Goal: Transaction & Acquisition: Purchase product/service

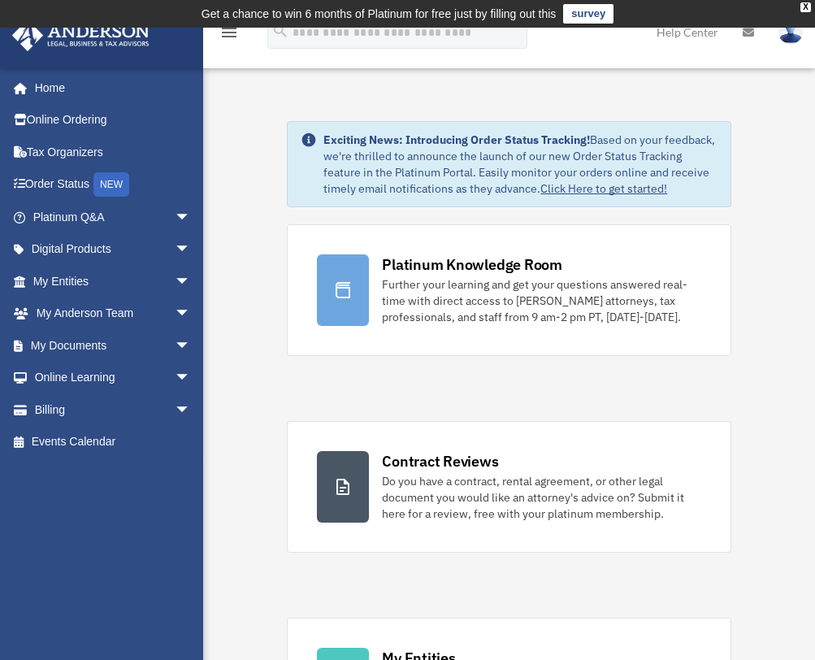
click at [63, 404] on link "Billing arrow_drop_down" at bounding box center [113, 409] width 204 height 33
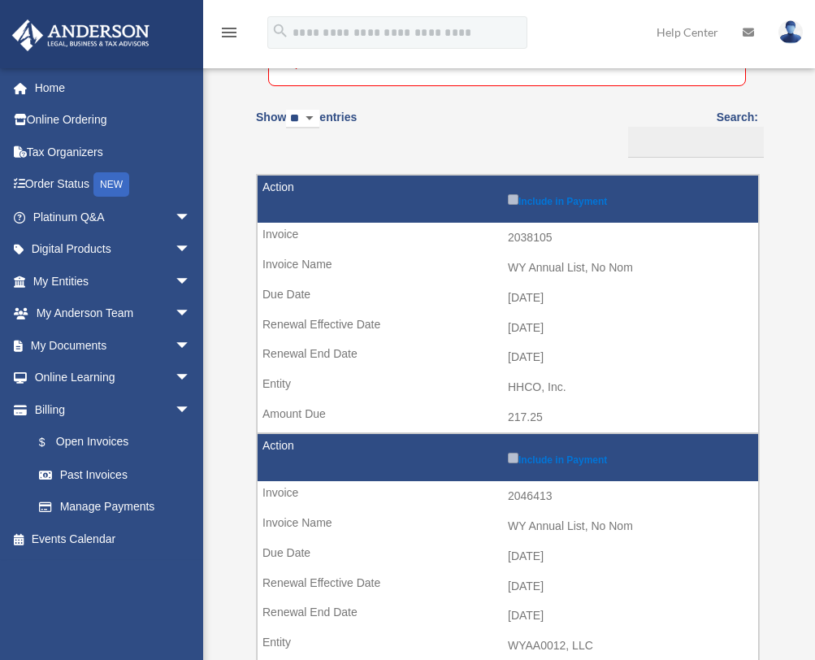
scroll to position [284, 0]
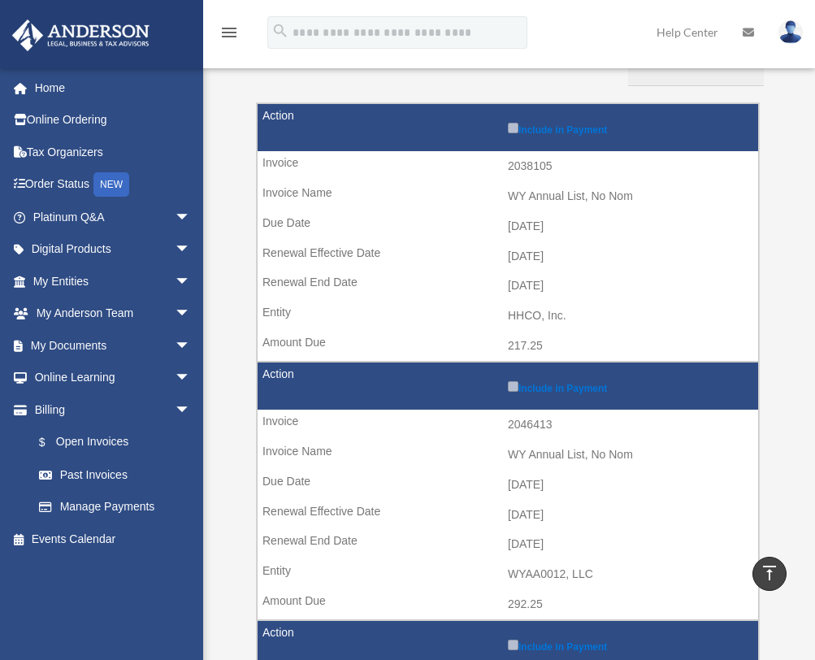
click at [511, 362] on tr "Include in Payment 2046413 WY Annual List, No Nom 2025-04-10 2025-05-01 2026-04…" at bounding box center [508, 491] width 502 height 258
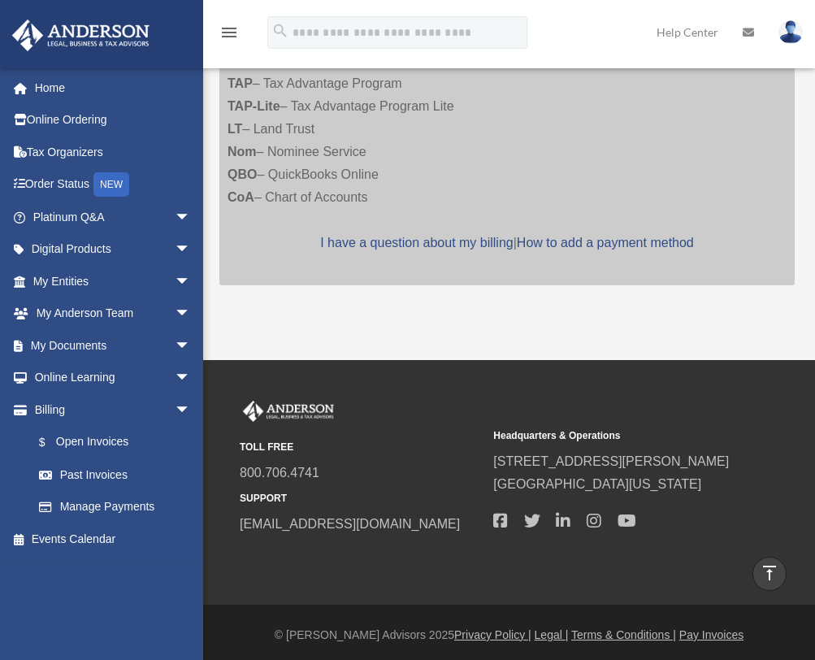
scroll to position [3066, 0]
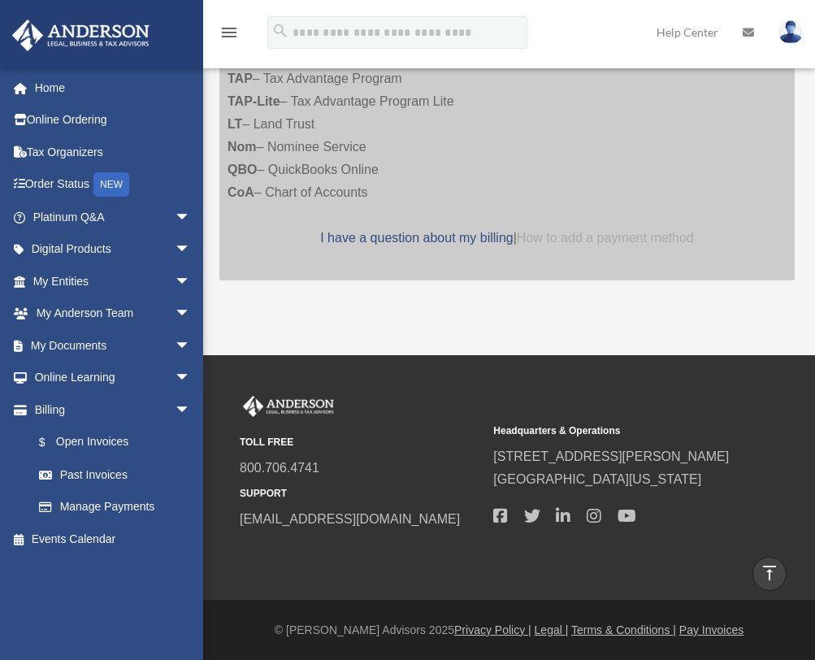
click at [631, 243] on link "How to add a payment method" at bounding box center [605, 238] width 177 height 14
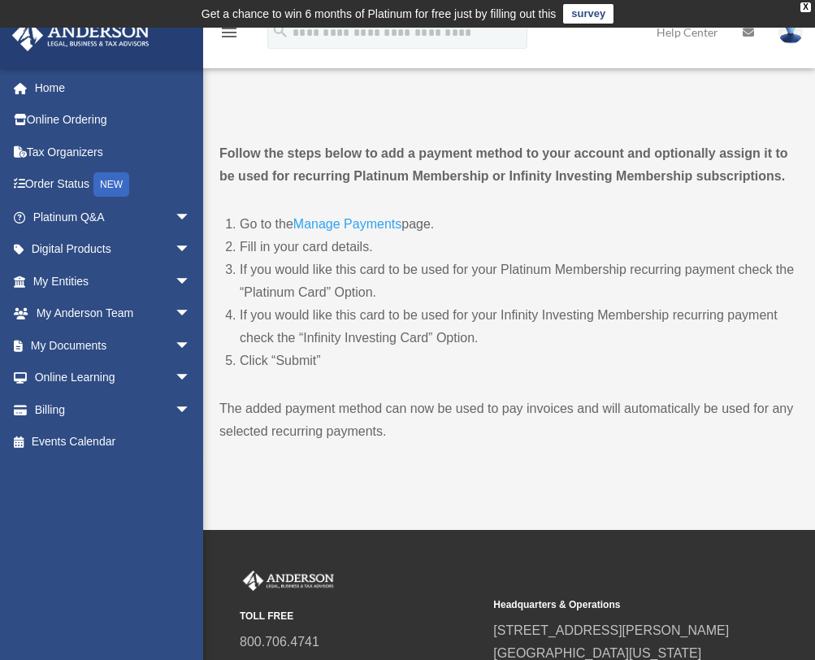
click at [380, 220] on link "Manage Payments" at bounding box center [347, 228] width 108 height 22
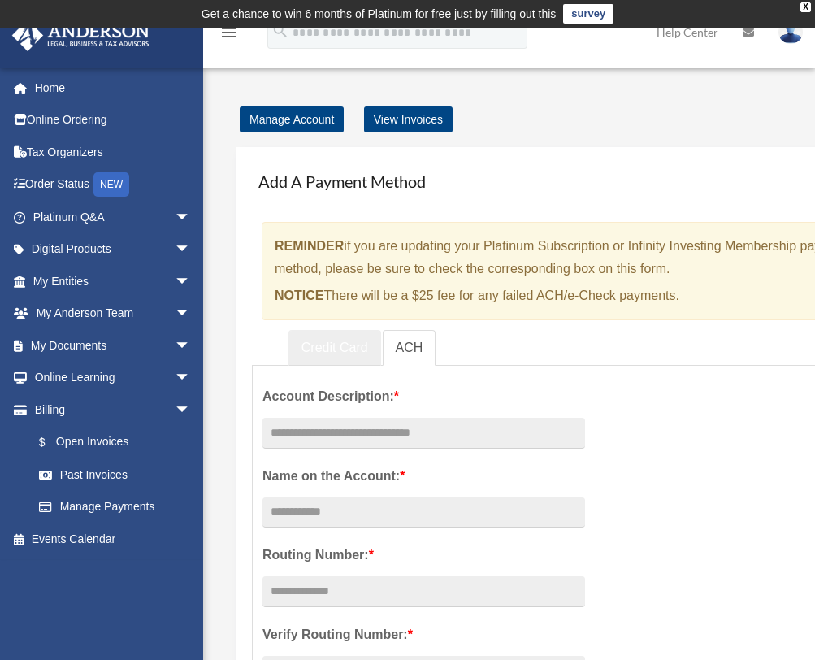
click at [335, 340] on link "Credit Card" at bounding box center [334, 348] width 93 height 37
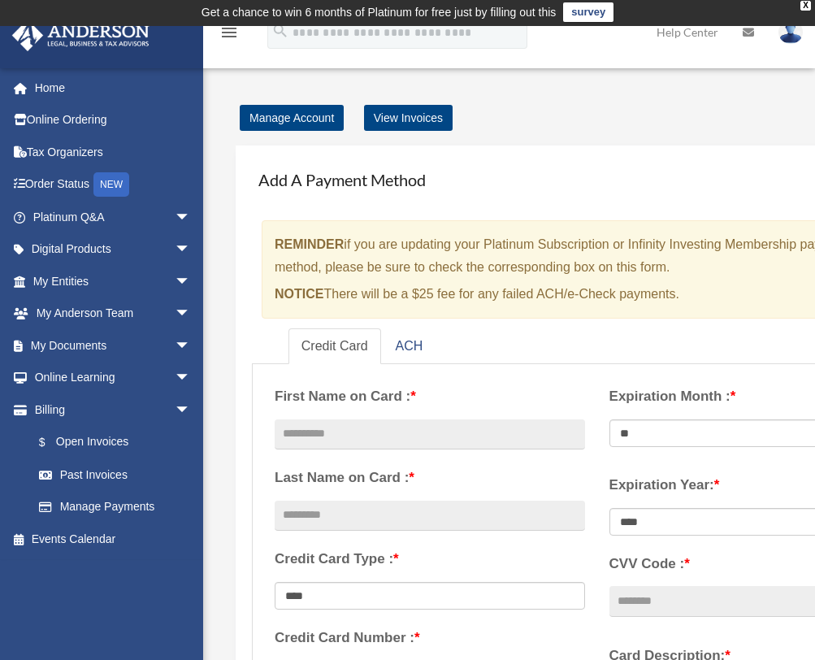
scroll to position [3, 0]
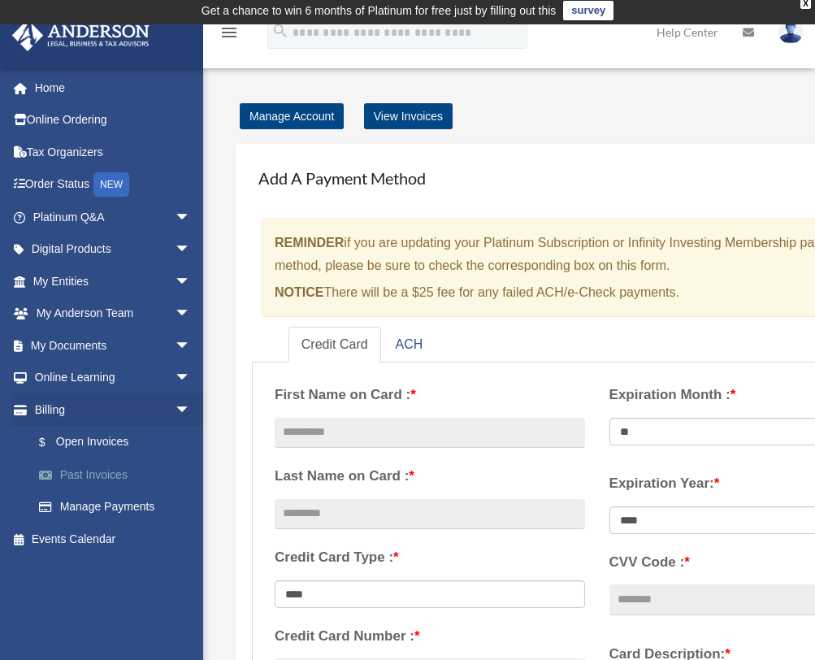
click at [76, 474] on link "Past Invoices" at bounding box center [119, 474] width 193 height 33
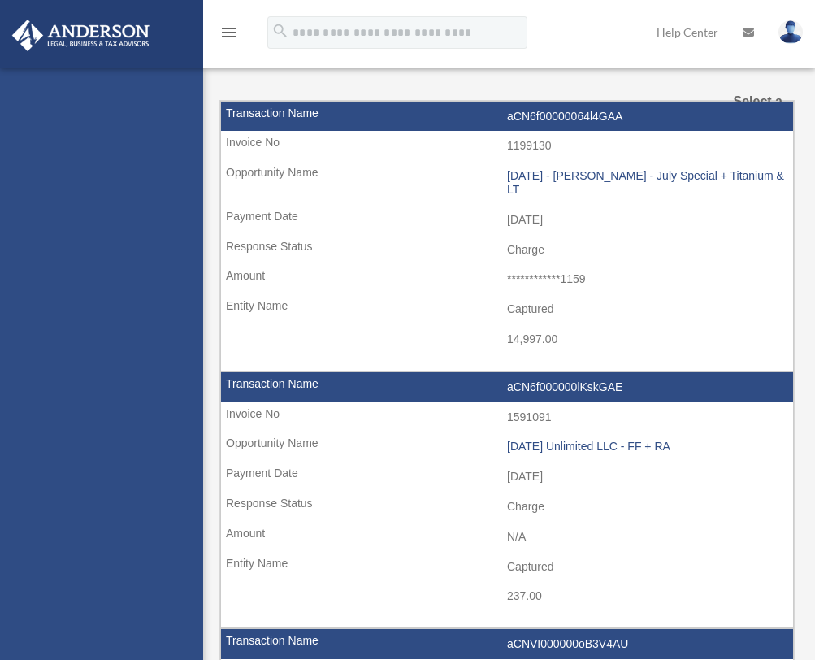
click at [83, 442] on div "[EMAIL_ADDRESS][DOMAIN_NAME] Sign Out [EMAIL_ADDRESS][DOMAIN_NAME] Home Online …" at bounding box center [101, 398] width 203 height 660
select select
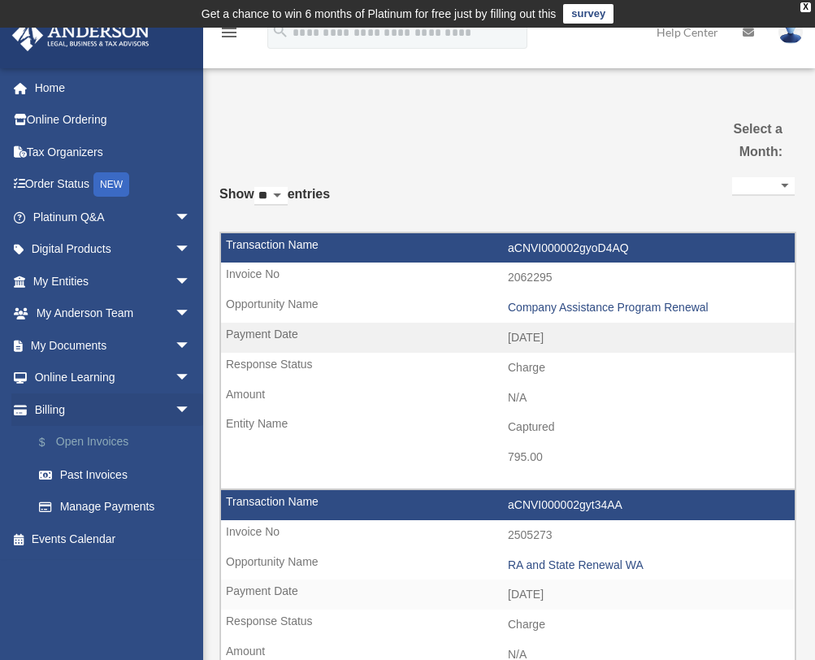
click at [79, 438] on link "$ Open Invoices" at bounding box center [119, 442] width 193 height 33
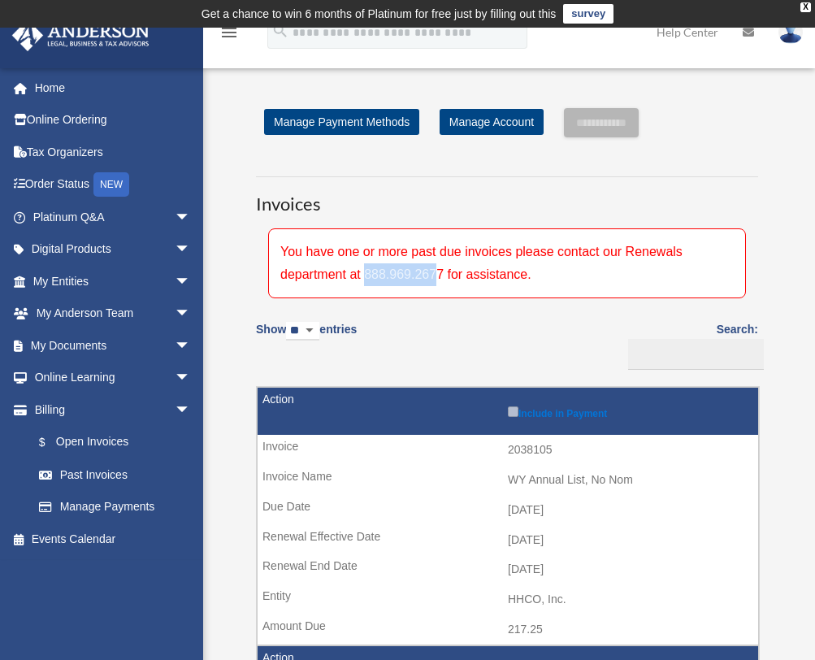
drag, startPoint x: 365, startPoint y: 276, endPoint x: 436, endPoint y: 270, distance: 71.8
click at [436, 270] on div "You have one or more past due invoices please contact our Renewals department a…" at bounding box center [507, 263] width 478 height 70
drag, startPoint x: 407, startPoint y: 277, endPoint x: 397, endPoint y: 276, distance: 9.8
click at [399, 279] on div "You have one or more past due invoices please contact our Renewals department a…" at bounding box center [507, 263] width 478 height 70
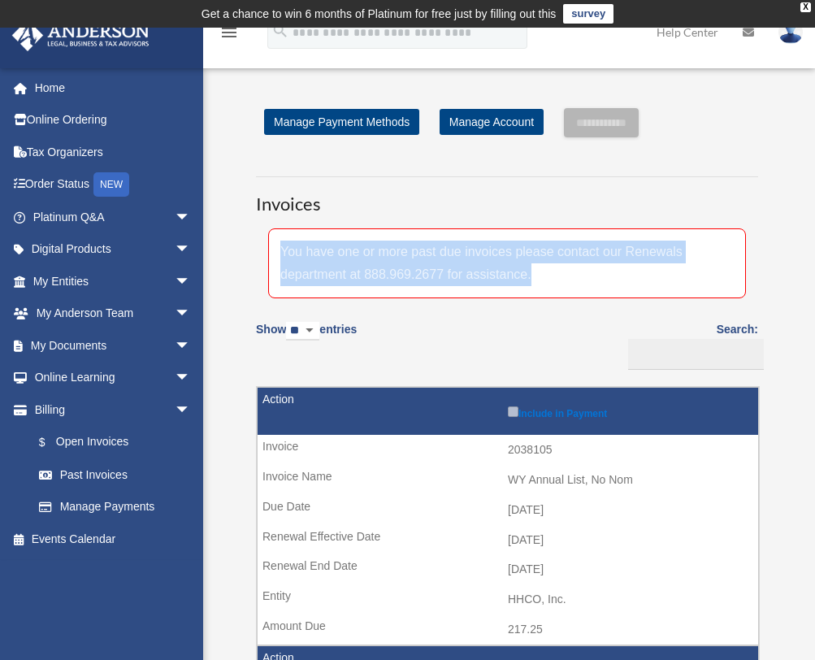
drag, startPoint x: 284, startPoint y: 253, endPoint x: 528, endPoint y: 273, distance: 245.4
click at [531, 272] on div "You have one or more past due invoices please contact our Renewals department a…" at bounding box center [507, 263] width 478 height 70
copy div "You have one or more past due invoices please contact our Renewals department a…"
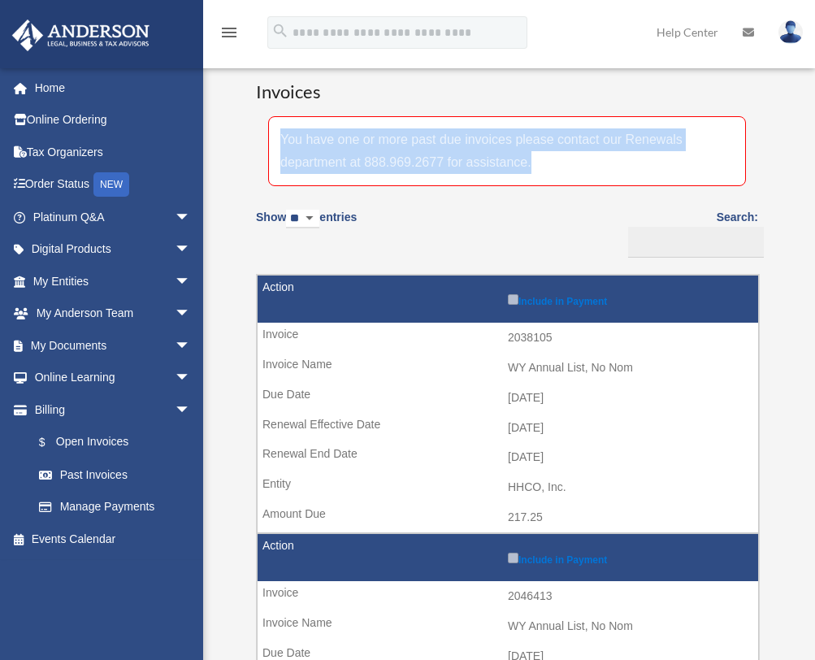
scroll to position [247, 0]
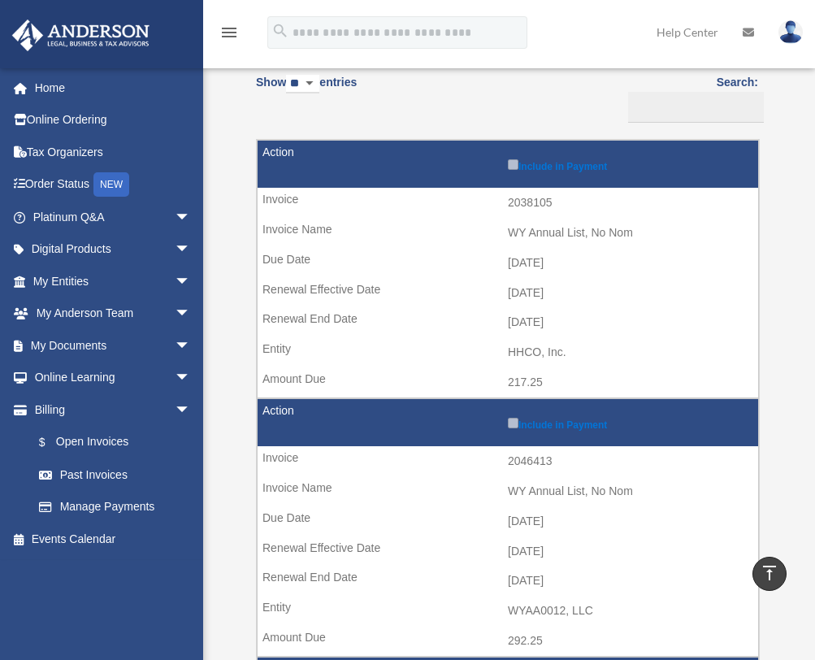
click at [263, 154] on td "Include in Payment" at bounding box center [508, 165] width 501 height 48
drag, startPoint x: 265, startPoint y: 149, endPoint x: 308, endPoint y: 201, distance: 67.5
click at [308, 201] on tr "Include in Payment 2038105 WY Annual List, No Nom [DATE] [DATE] [DATE] HHCO, In…" at bounding box center [508, 269] width 502 height 258
click at [273, 206] on td "2038105" at bounding box center [508, 203] width 501 height 31
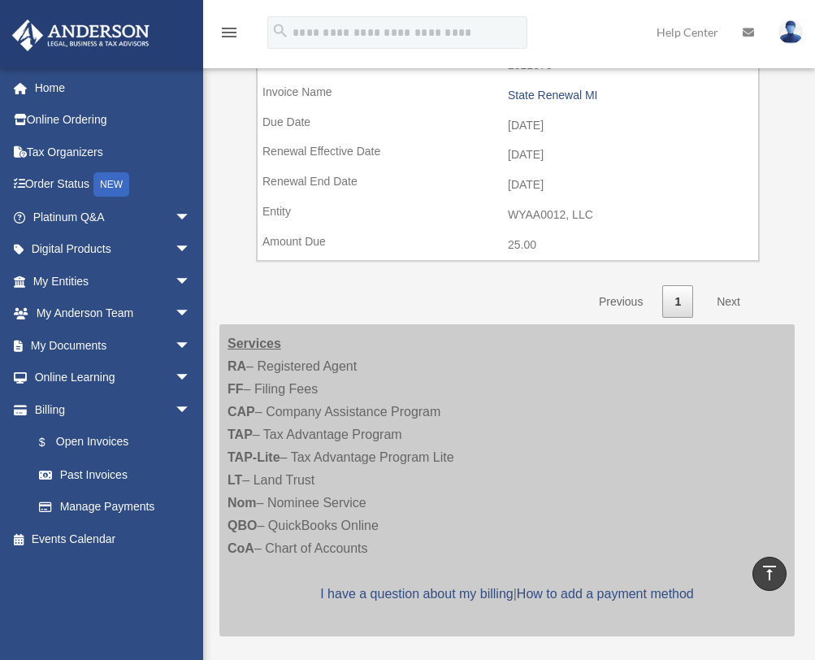
scroll to position [2447, 0]
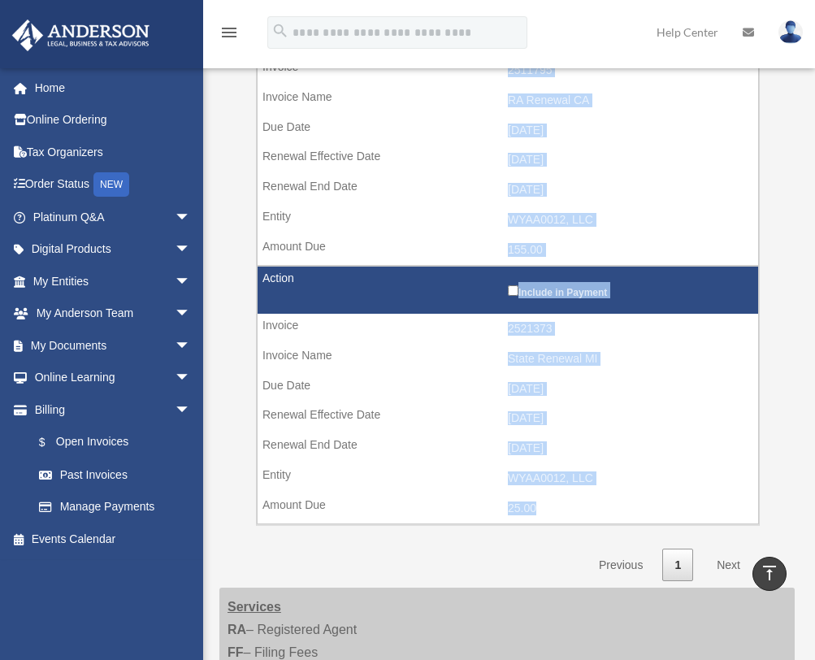
drag, startPoint x: 260, startPoint y: 197, endPoint x: 565, endPoint y: 518, distance: 442.0
copy tbody "2038105 WY Annual List, No Nom [DATE] [DATE] [DATE] HHCO, Inc. 217.25 Include i…"
